Goal: Transaction & Acquisition: Subscribe to service/newsletter

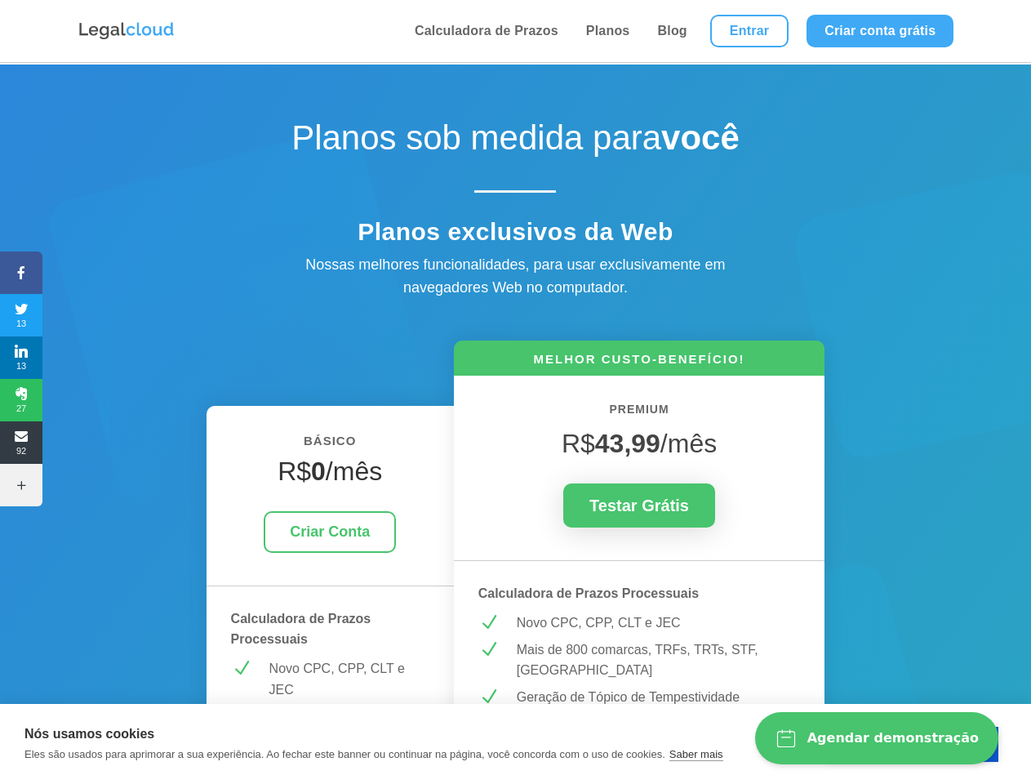
click at [21, 273] on icon at bounding box center [21, 272] width 42 height 13
click at [21, 315] on span "13" at bounding box center [21, 315] width 42 height 26
click at [21, 358] on span "13" at bounding box center [21, 358] width 42 height 26
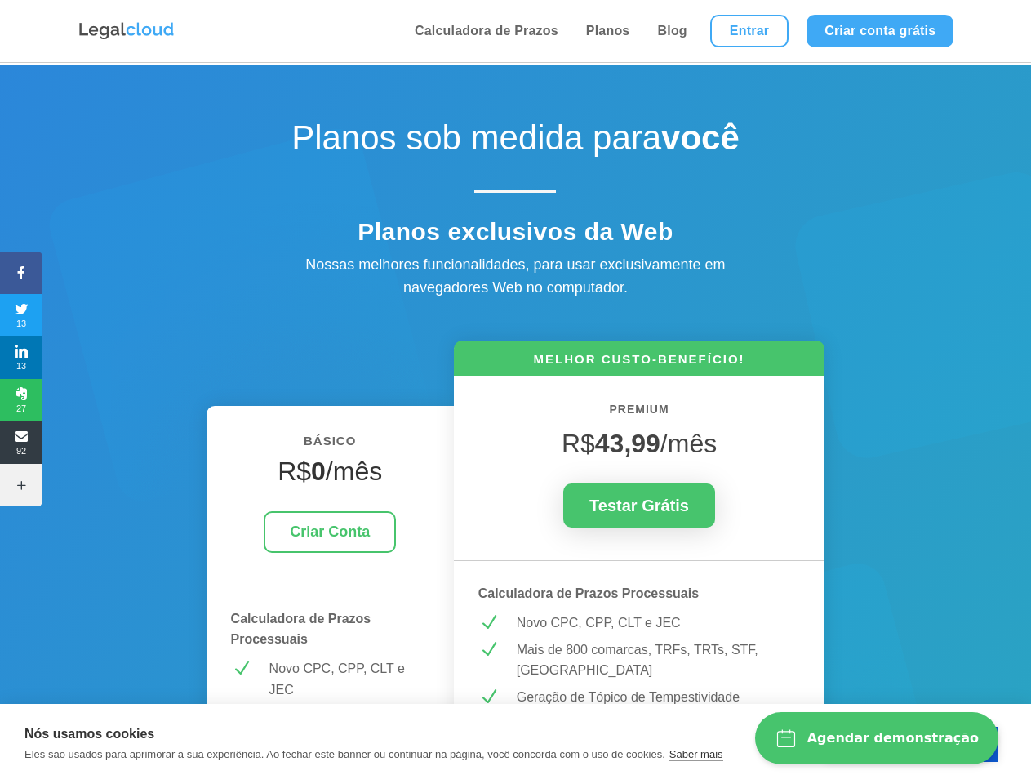
click at [21, 400] on span "27" at bounding box center [21, 400] width 42 height 26
click at [21, 443] on span "92" at bounding box center [21, 442] width 42 height 26
click at [21, 485] on icon at bounding box center [21, 484] width 42 height 13
